Goal: Navigation & Orientation: Go to known website

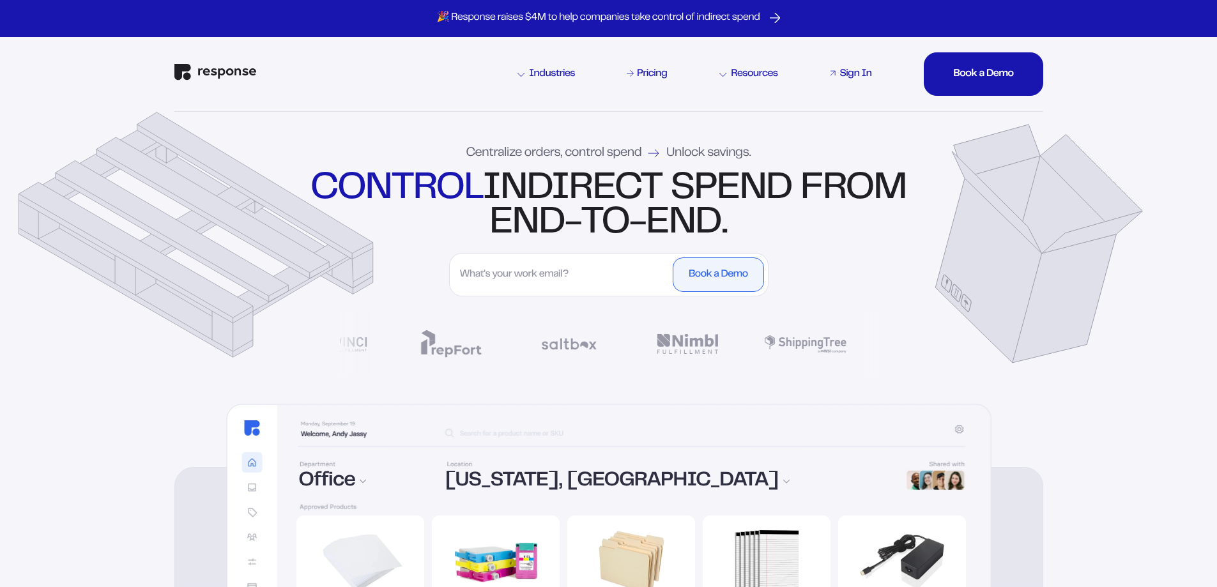
click at [869, 74] on div "Sign In" at bounding box center [855, 74] width 32 height 10
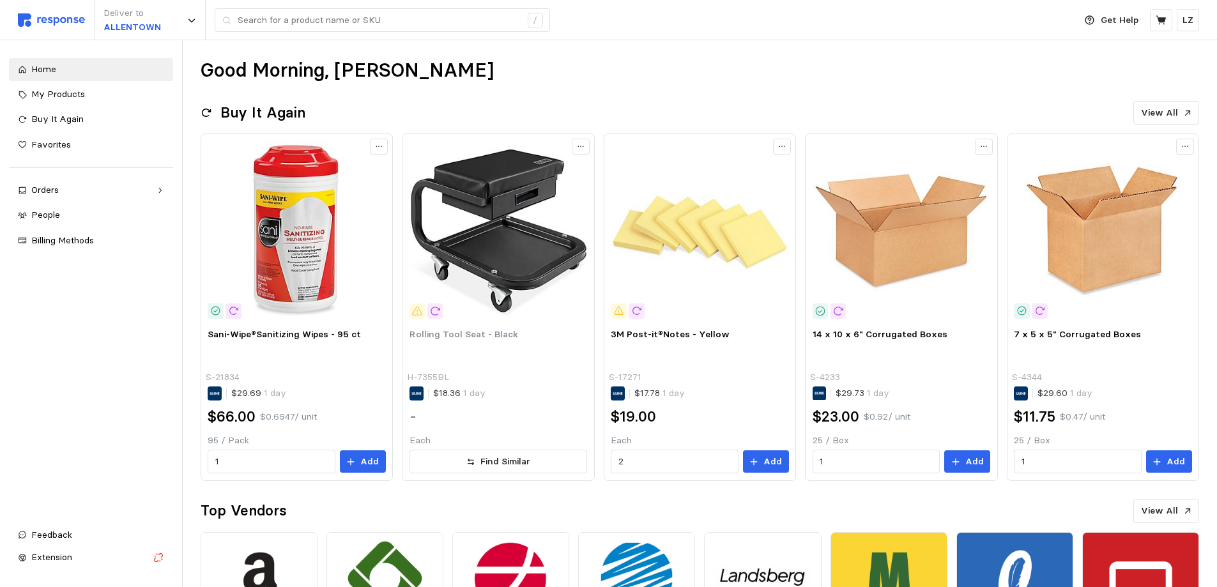
click at [195, 574] on div "Good Morning, Leanne Buy It Again View All Sani-Wipe®Sanitizing Wipes - 95 ct S…" at bounding box center [700, 472] width 1034 height 864
